Goal: Check status: Check status

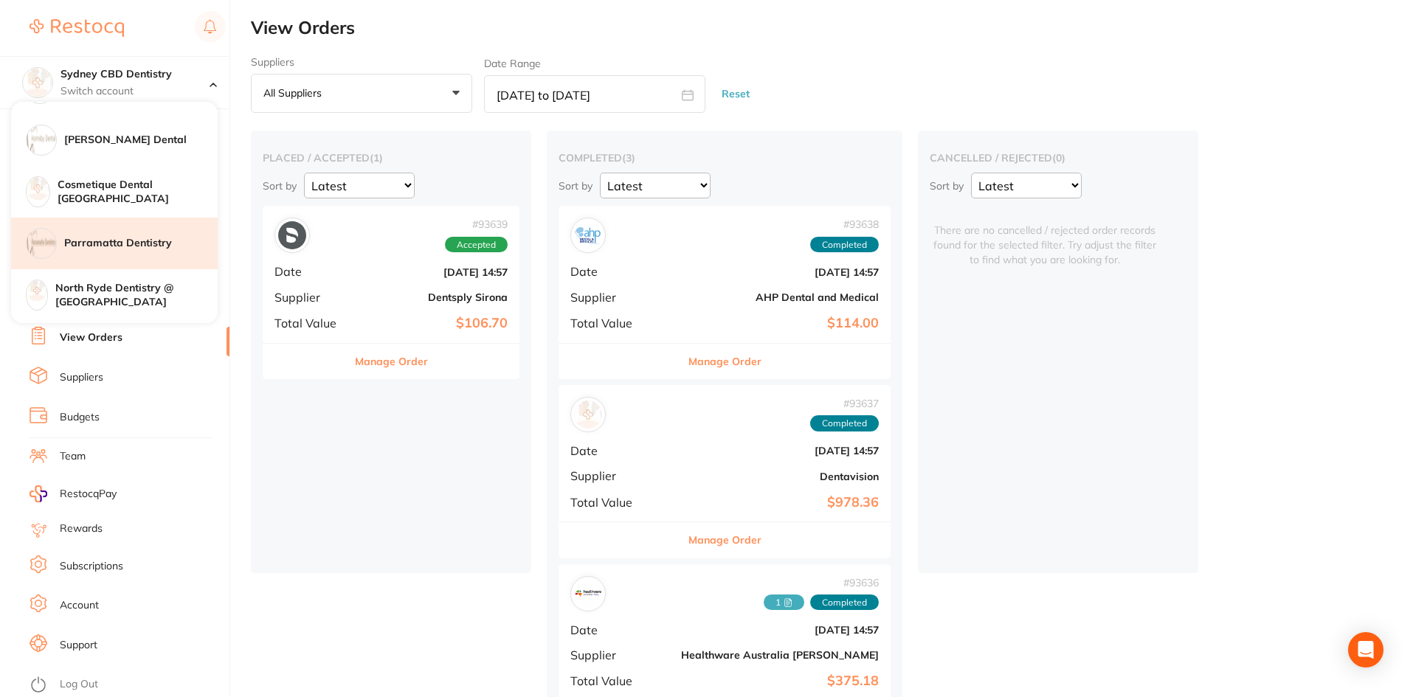
scroll to position [148, 0]
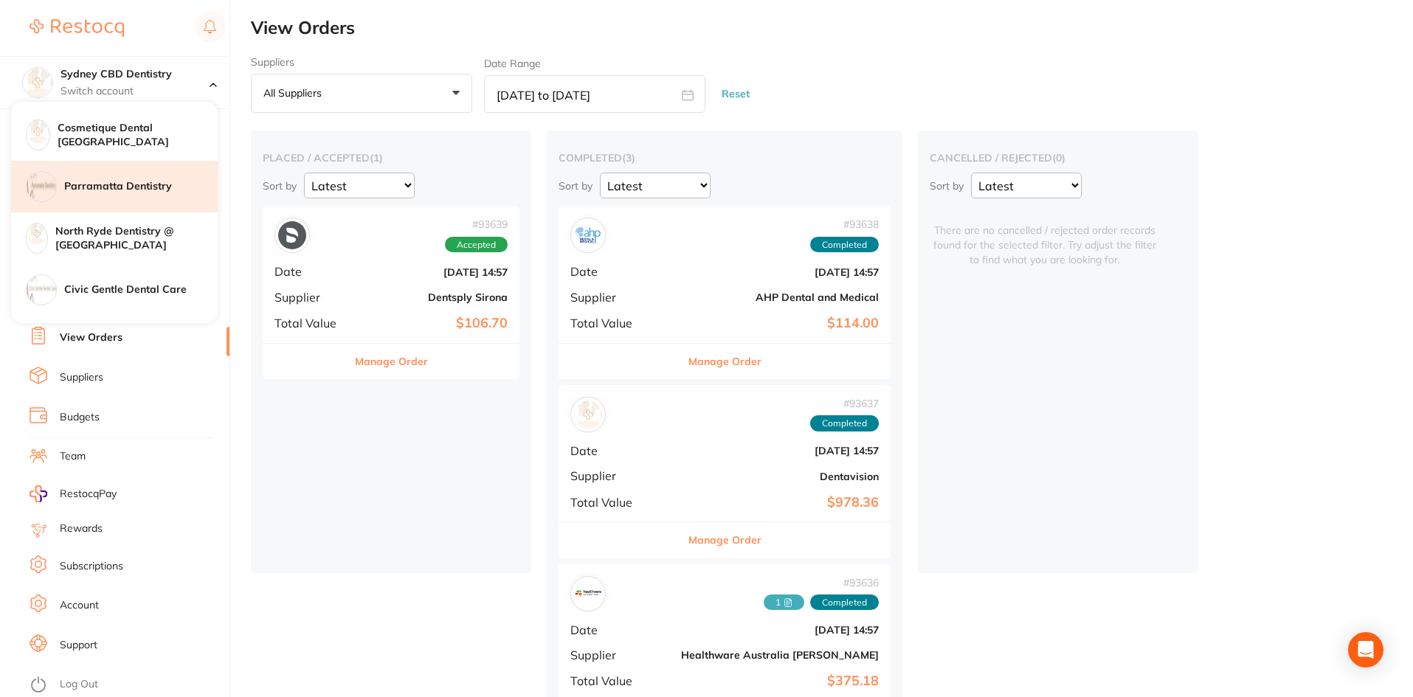
click at [140, 233] on h4 "North Ryde Dentistry @ [GEOGRAPHIC_DATA]" at bounding box center [136, 238] width 162 height 29
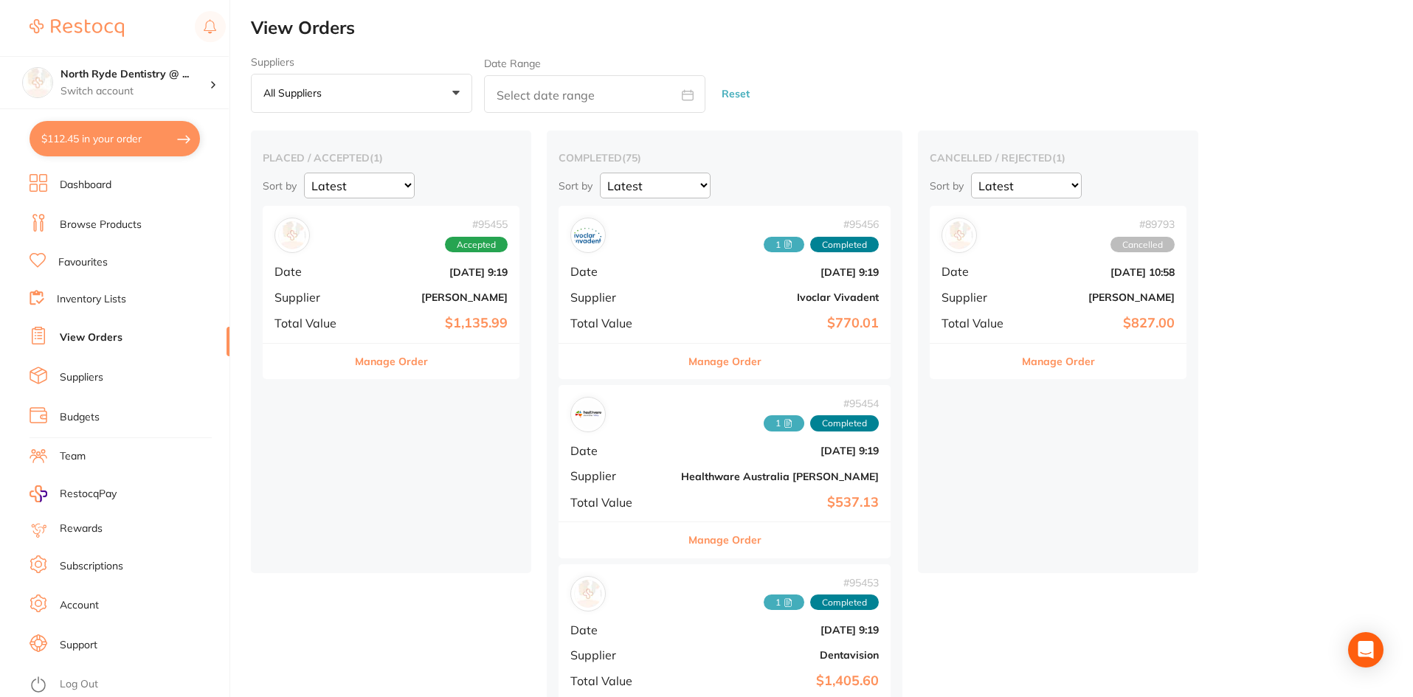
click at [479, 92] on div "Suppliers All suppliers +0 All suppliers 1122 AB Orthodontics [PERSON_NAME] AHP…" at bounding box center [832, 85] width 1162 height 58
click at [506, 89] on input "text" at bounding box center [594, 94] width 221 height 38
select select "9"
select select "2025"
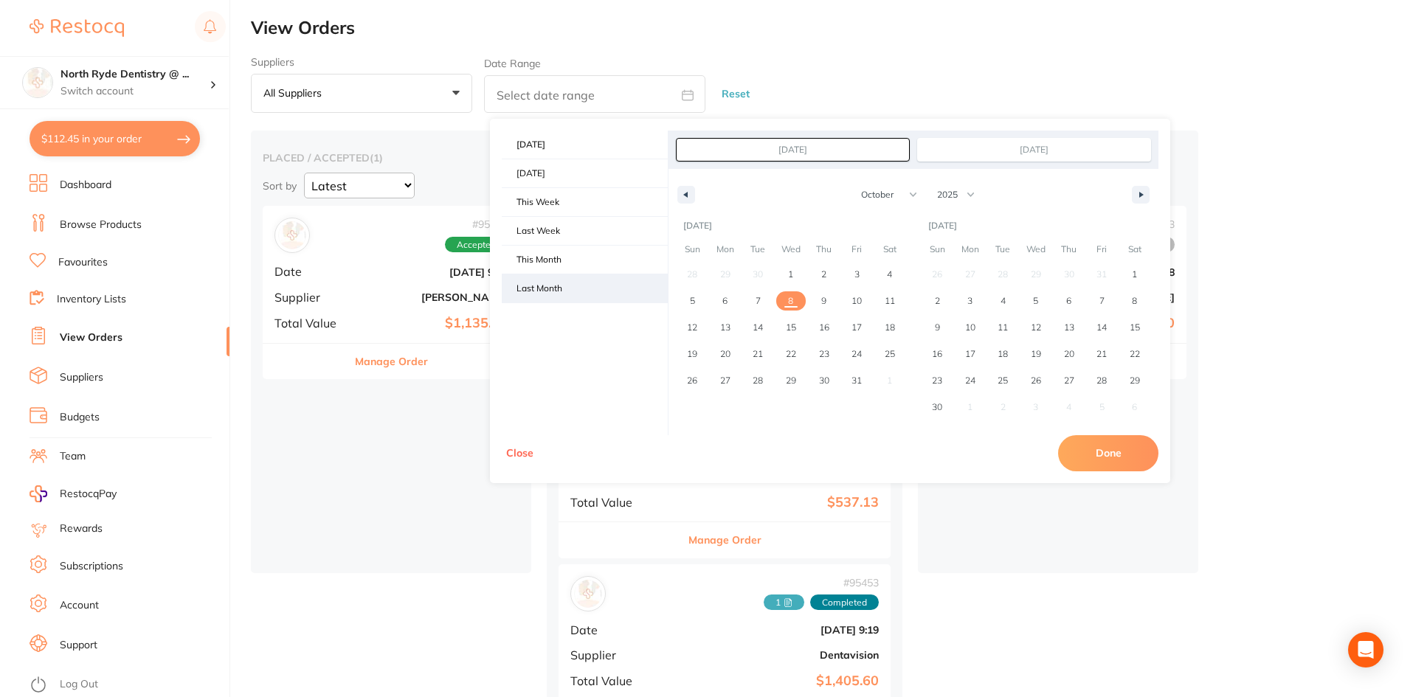
click at [561, 291] on span "Last Month" at bounding box center [585, 289] width 166 height 28
type input "[DATE]"
select select "8"
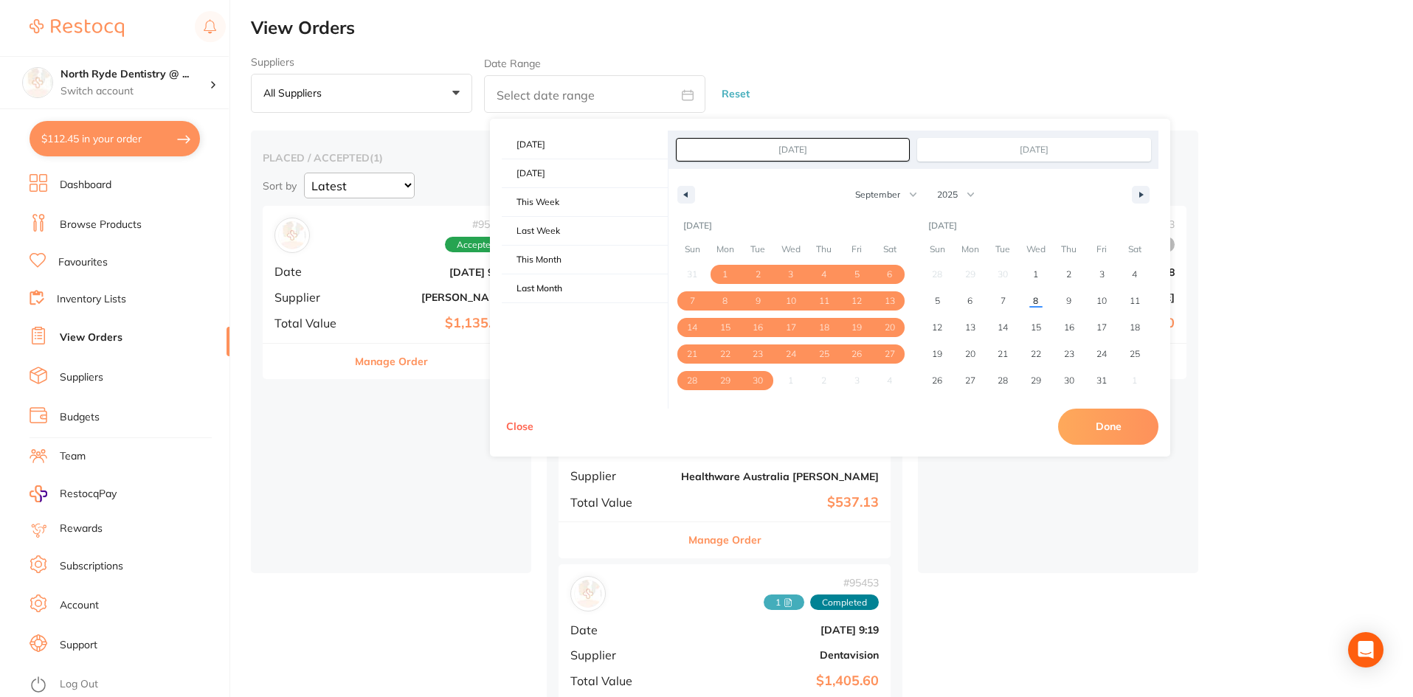
click at [1090, 418] on button "Done" at bounding box center [1108, 426] width 100 height 35
type input "[DATE] to [DATE]"
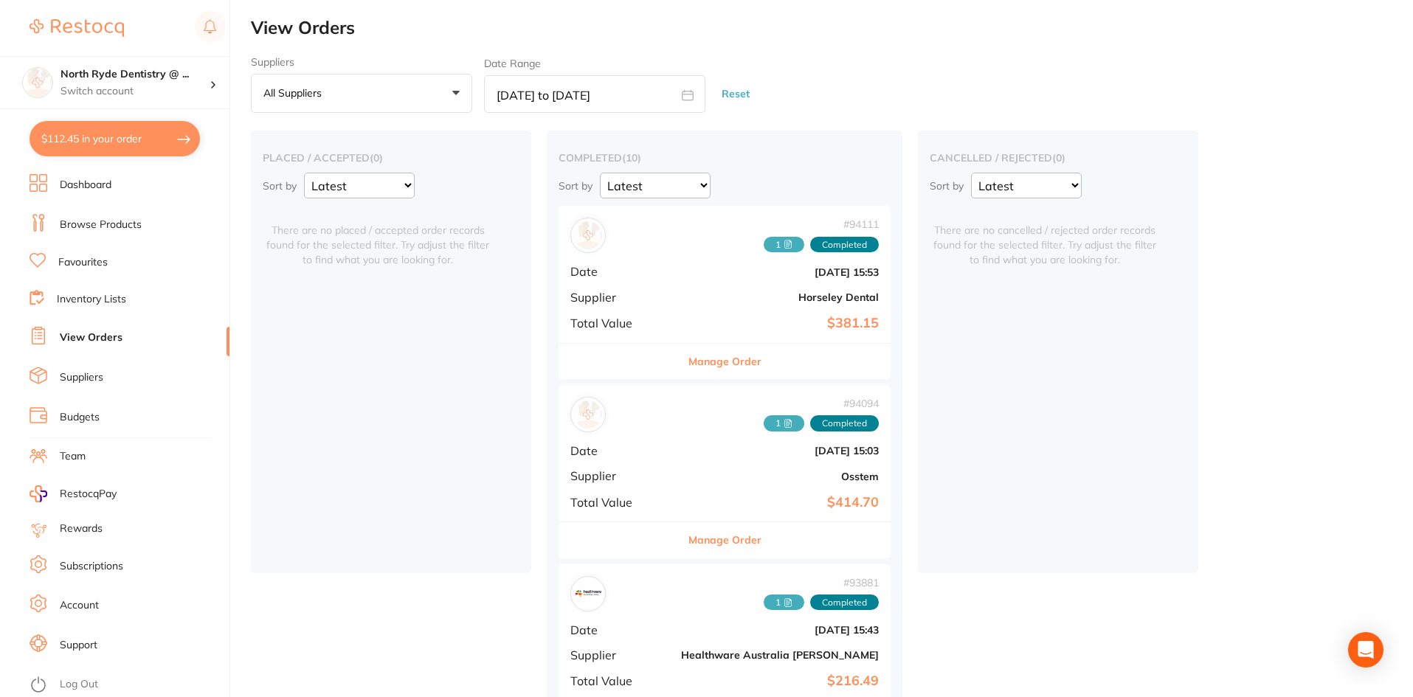
click at [524, 94] on input "[DATE] to [DATE]" at bounding box center [594, 94] width 221 height 38
select select "8"
select select "2025"
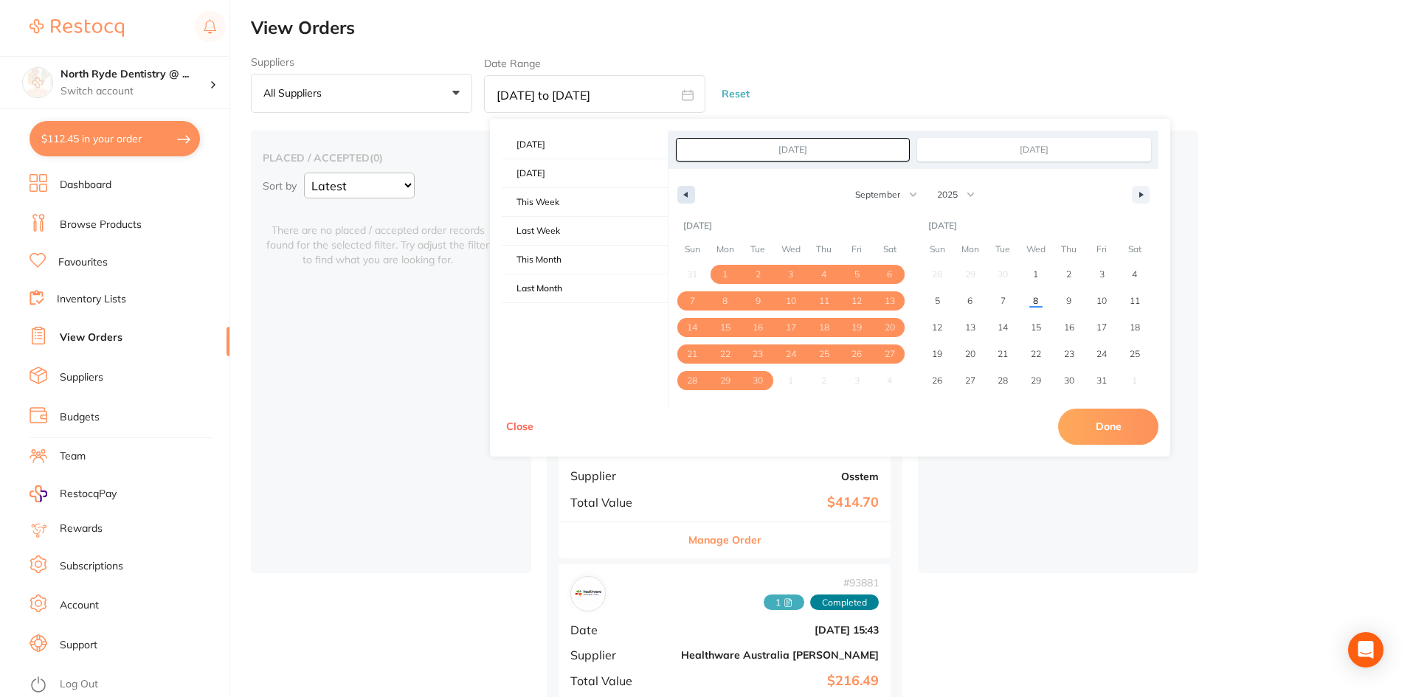
click at [695, 193] on button "button" at bounding box center [687, 195] width 18 height 18
select select "7"
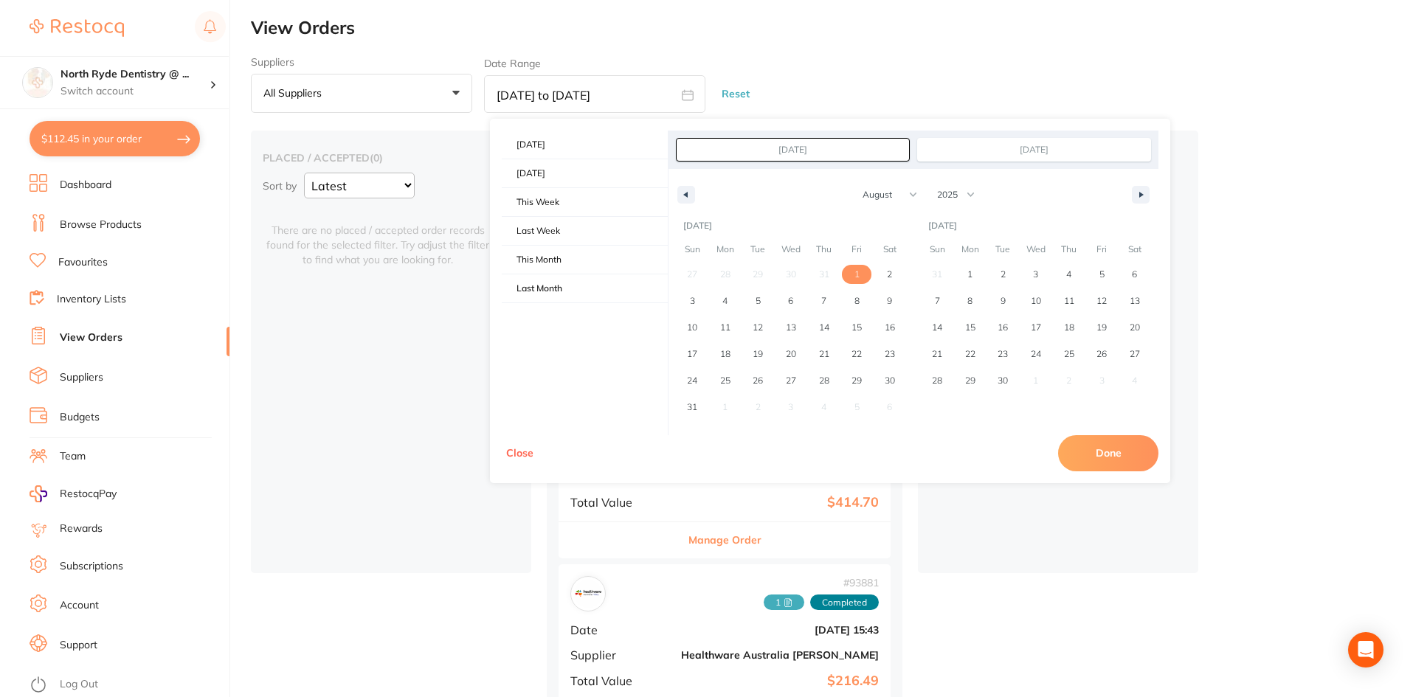
click at [855, 272] on span "1" at bounding box center [857, 274] width 5 height 27
type input "[DATE]"
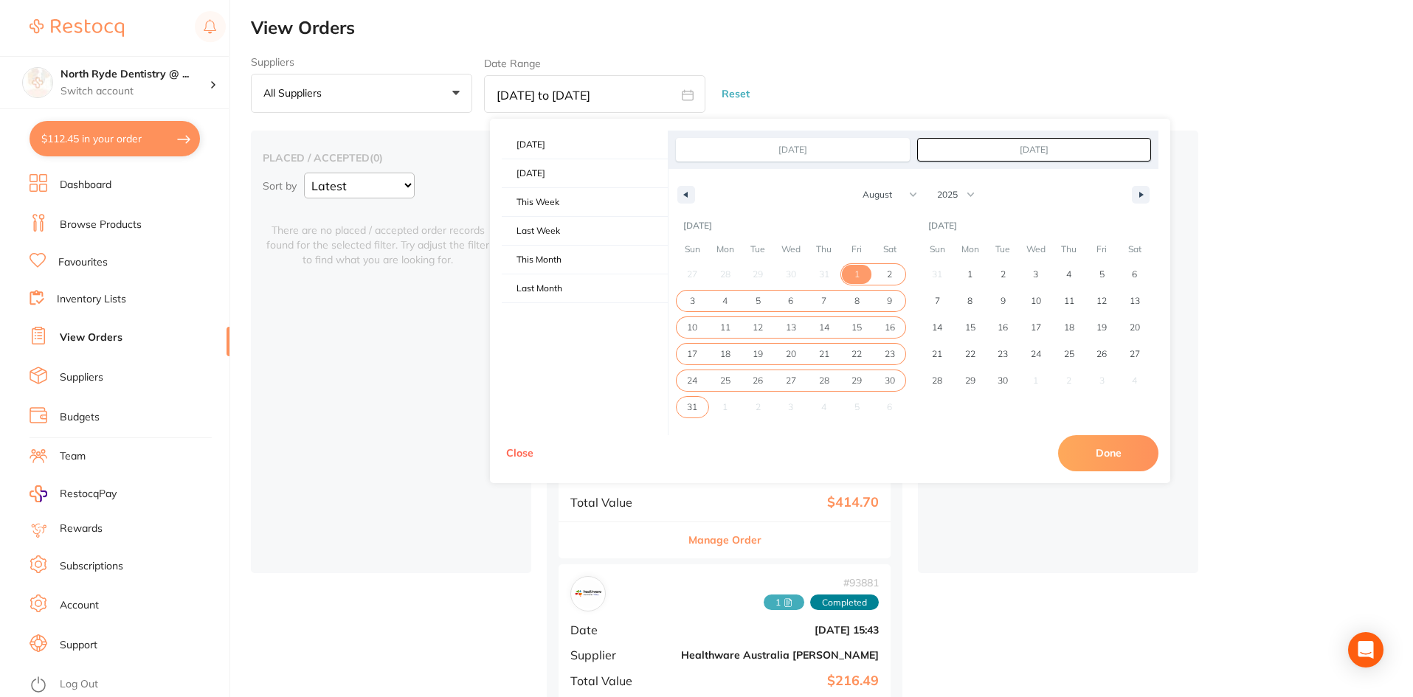
click at [692, 410] on span "31" at bounding box center [692, 407] width 10 height 27
type input "[DATE]"
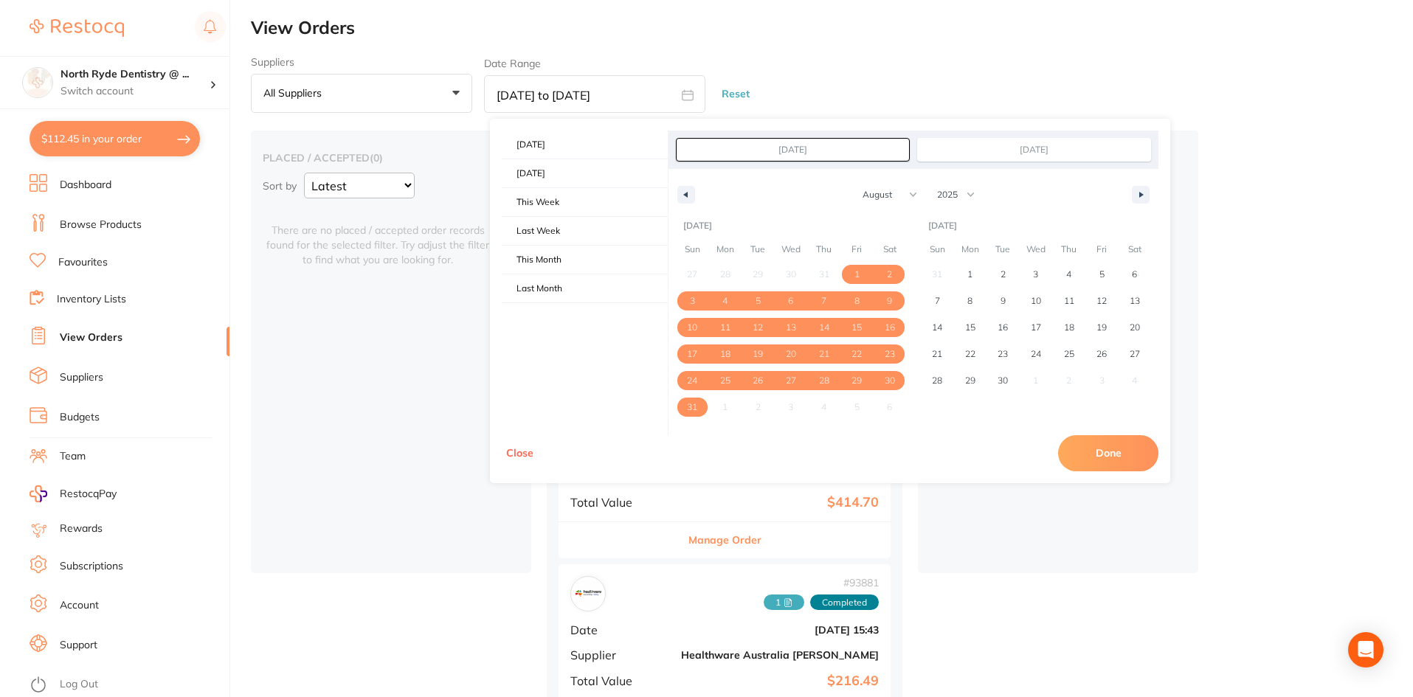
click at [1106, 455] on button "Done" at bounding box center [1108, 452] width 100 height 35
type input "[DATE] to [DATE]"
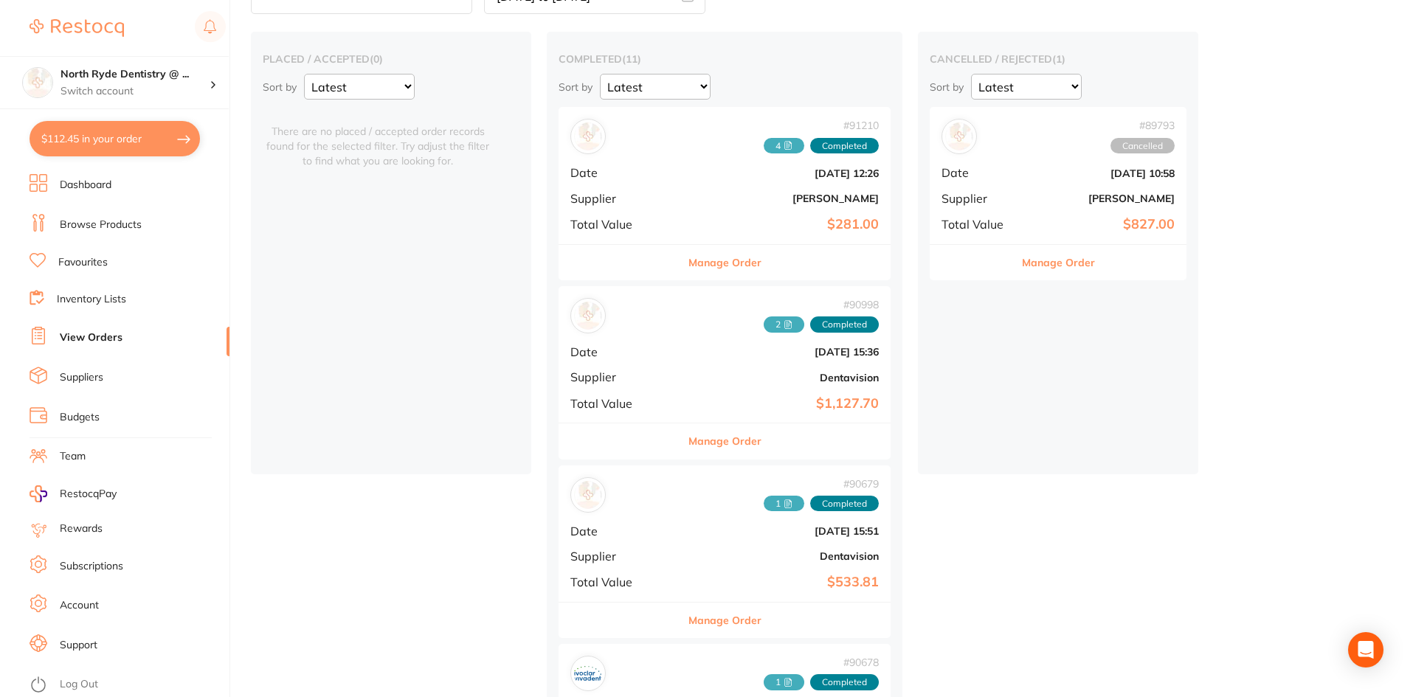
scroll to position [92, 0]
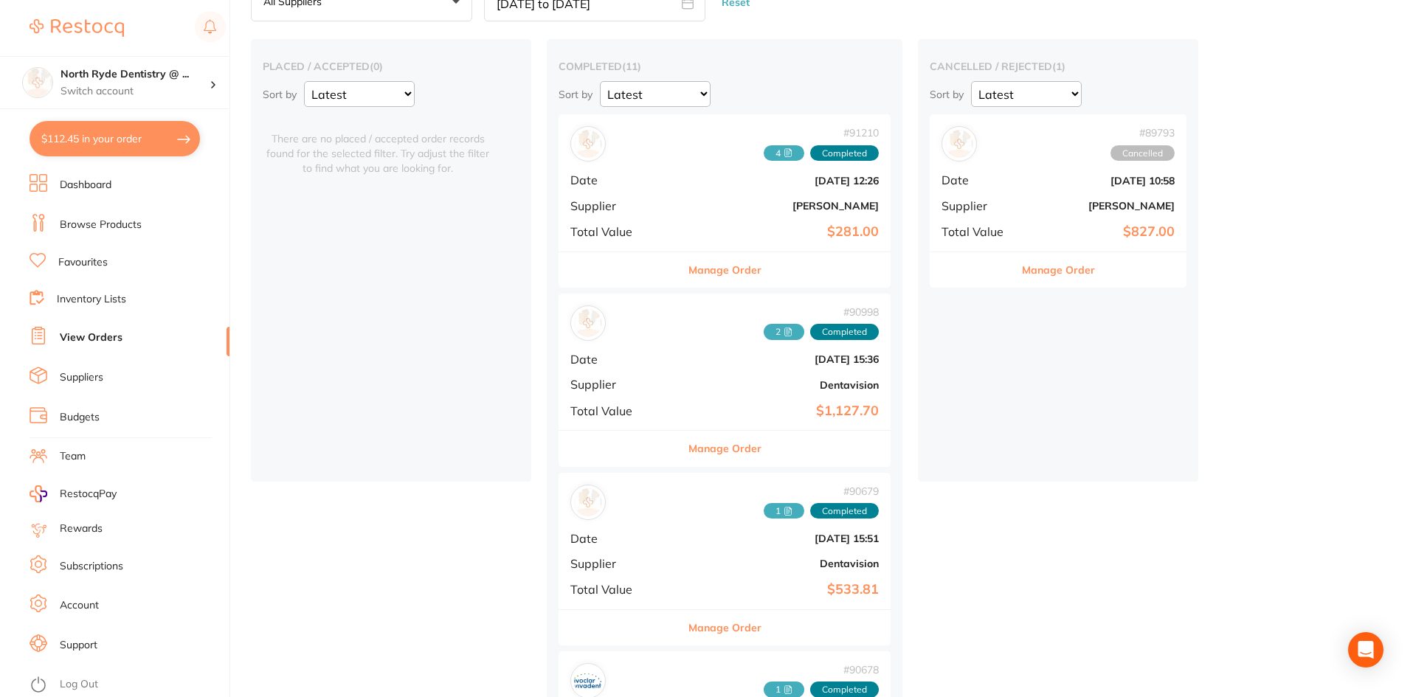
click at [764, 156] on span "4" at bounding box center [784, 153] width 41 height 16
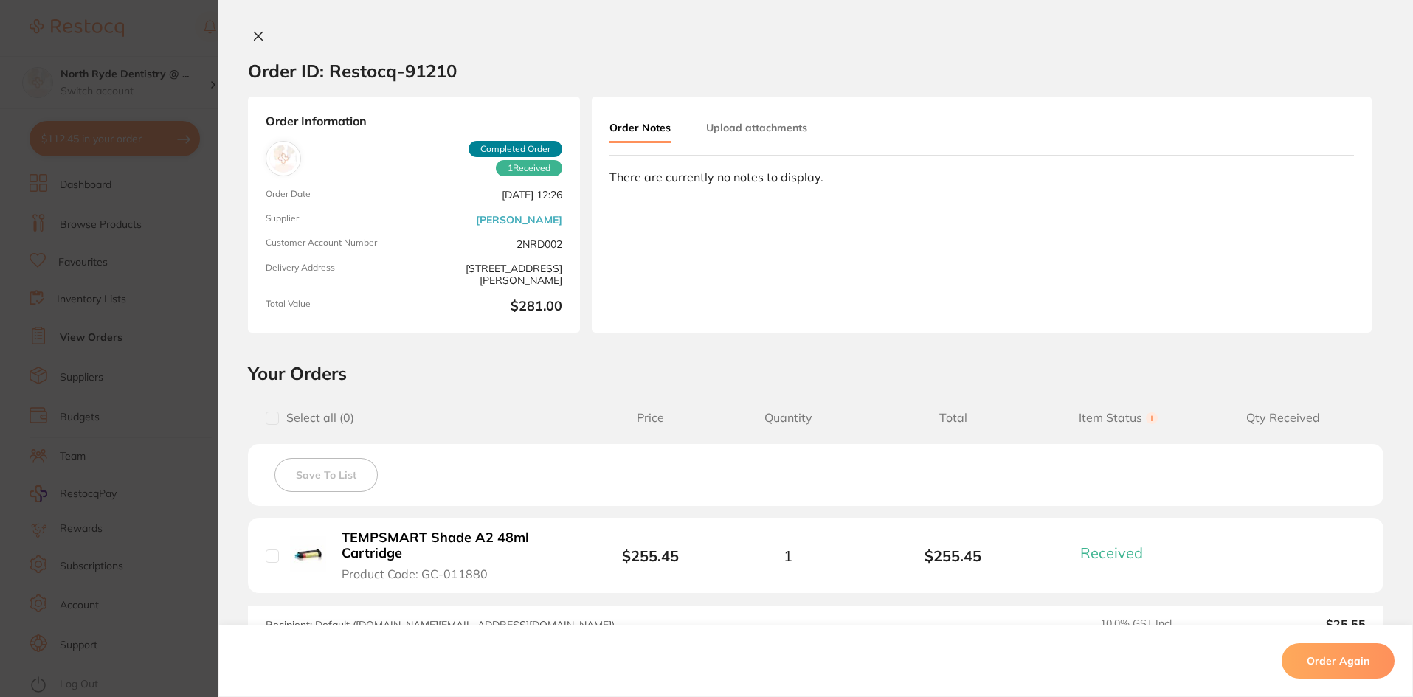
drag, startPoint x: 773, startPoint y: 127, endPoint x: 783, endPoint y: 126, distance: 10.4
click at [773, 126] on button "Upload attachments" at bounding box center [756, 127] width 101 height 27
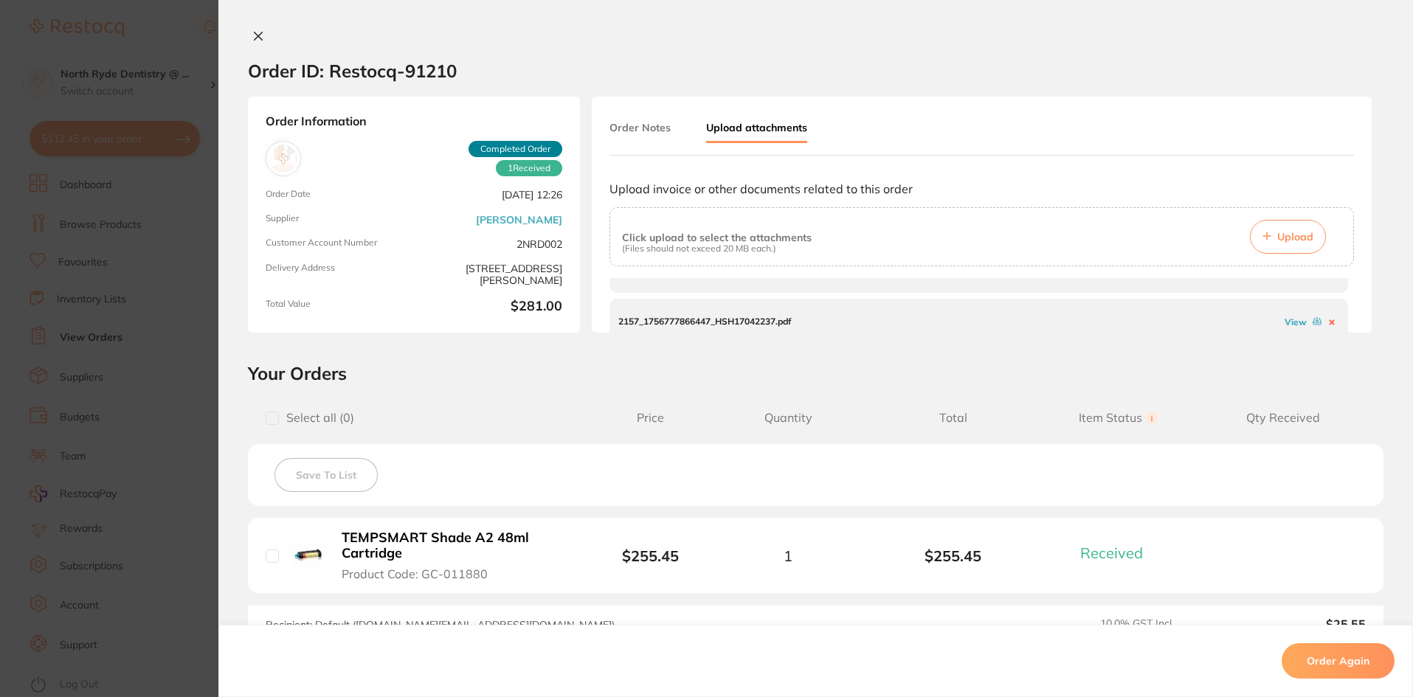
scroll to position [36, 0]
click at [1287, 317] on link "View" at bounding box center [1296, 317] width 22 height 11
drag, startPoint x: 1346, startPoint y: 289, endPoint x: 1349, endPoint y: 300, distance: 11.5
click at [1349, 300] on div "2157_1759358615494_Statement Account_2NRD002 (23).pdf View 2157_1756777866447_H…" at bounding box center [982, 307] width 745 height 59
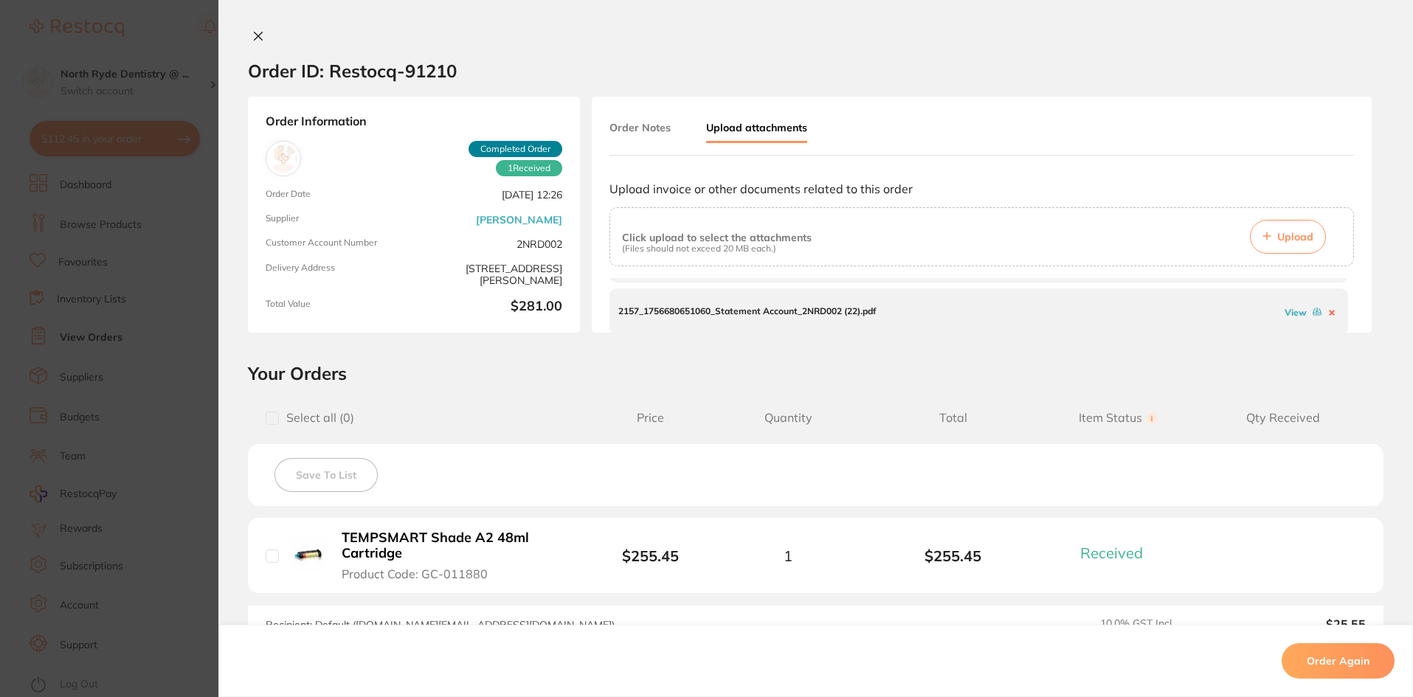
click at [1285, 315] on link "View" at bounding box center [1296, 312] width 22 height 11
click at [1288, 311] on link "View" at bounding box center [1296, 308] width 22 height 11
click at [258, 32] on icon at bounding box center [259, 36] width 8 height 8
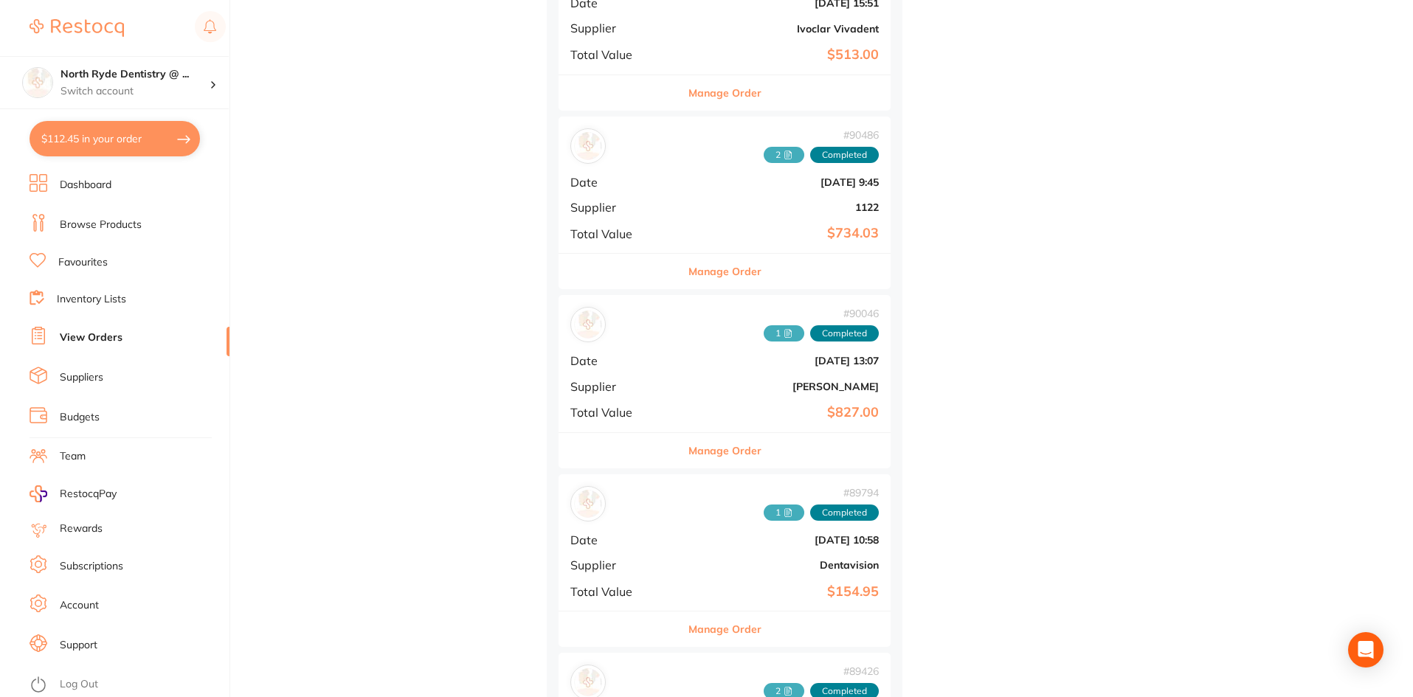
scroll to position [830, 0]
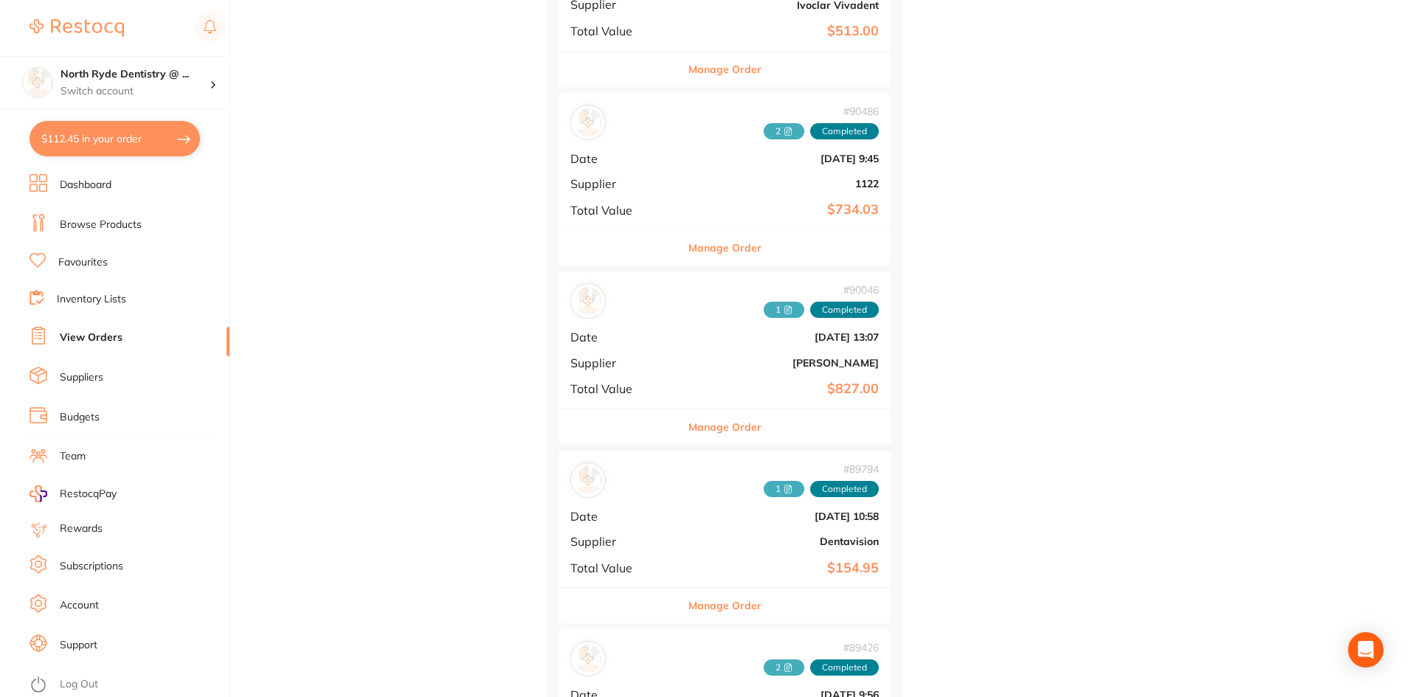
click at [764, 311] on span "1" at bounding box center [784, 310] width 41 height 16
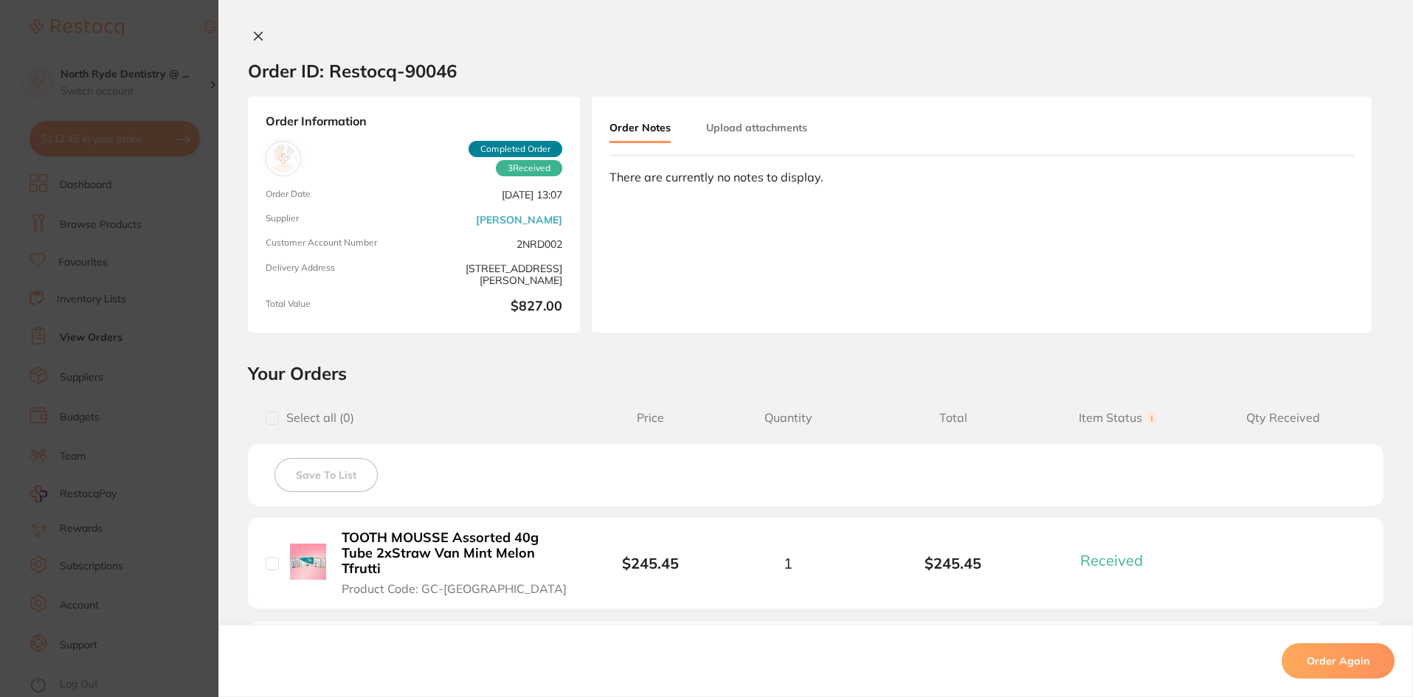
click at [795, 121] on button "Upload attachments" at bounding box center [756, 127] width 101 height 27
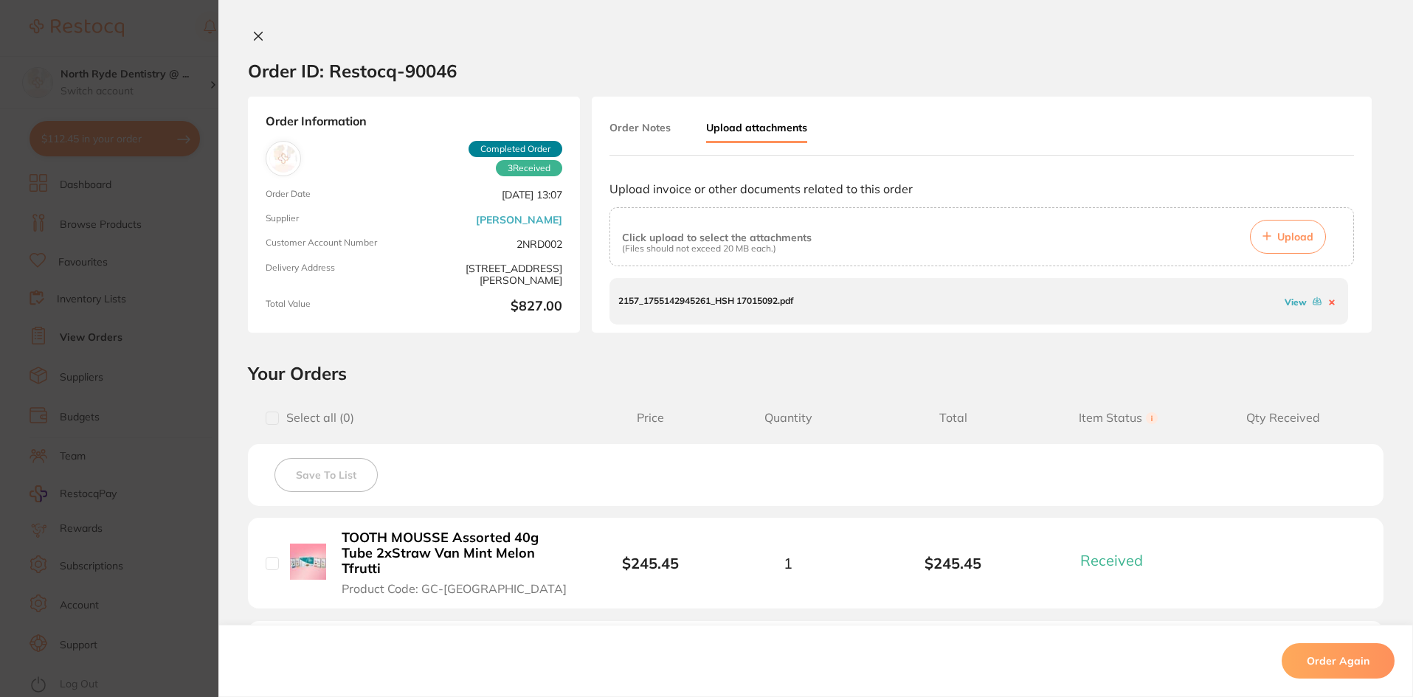
click at [1288, 306] on link "View" at bounding box center [1296, 302] width 22 height 11
